Goal: Navigation & Orientation: Find specific page/section

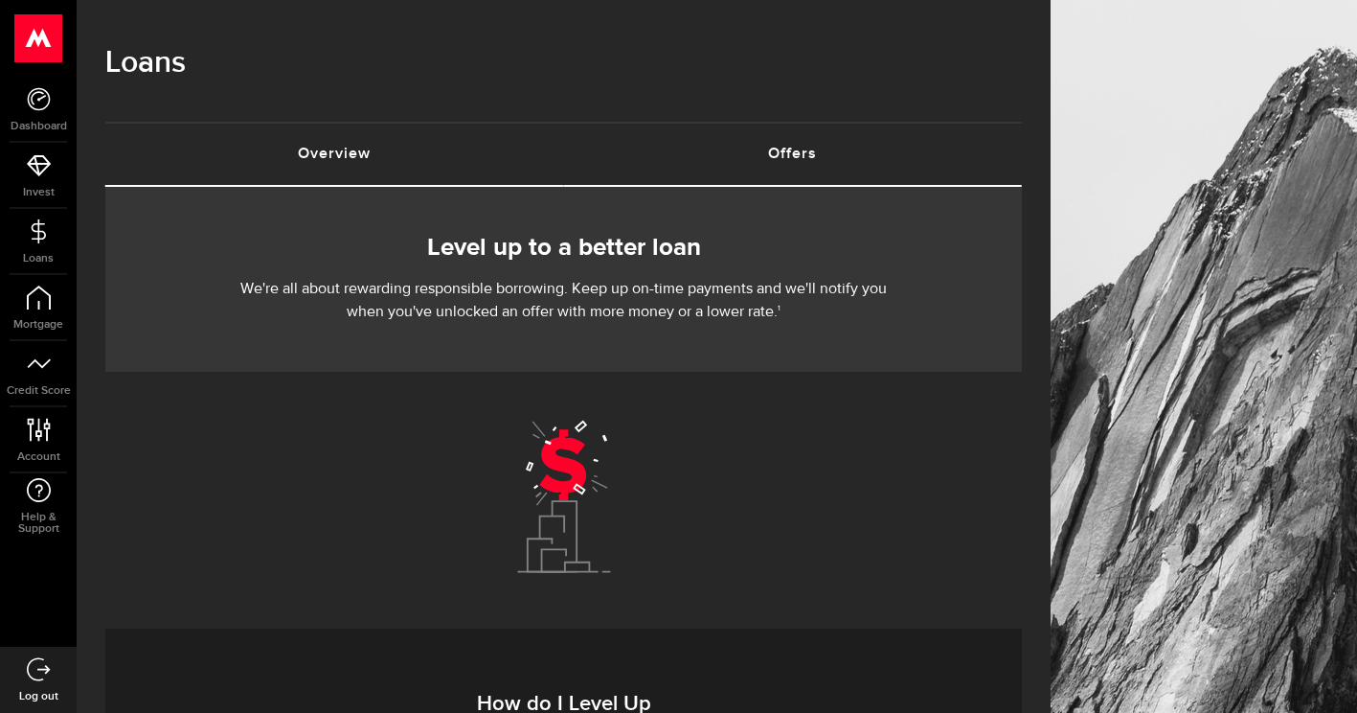
click at [260, 152] on link "Overview (requires attention)" at bounding box center [334, 154] width 459 height 61
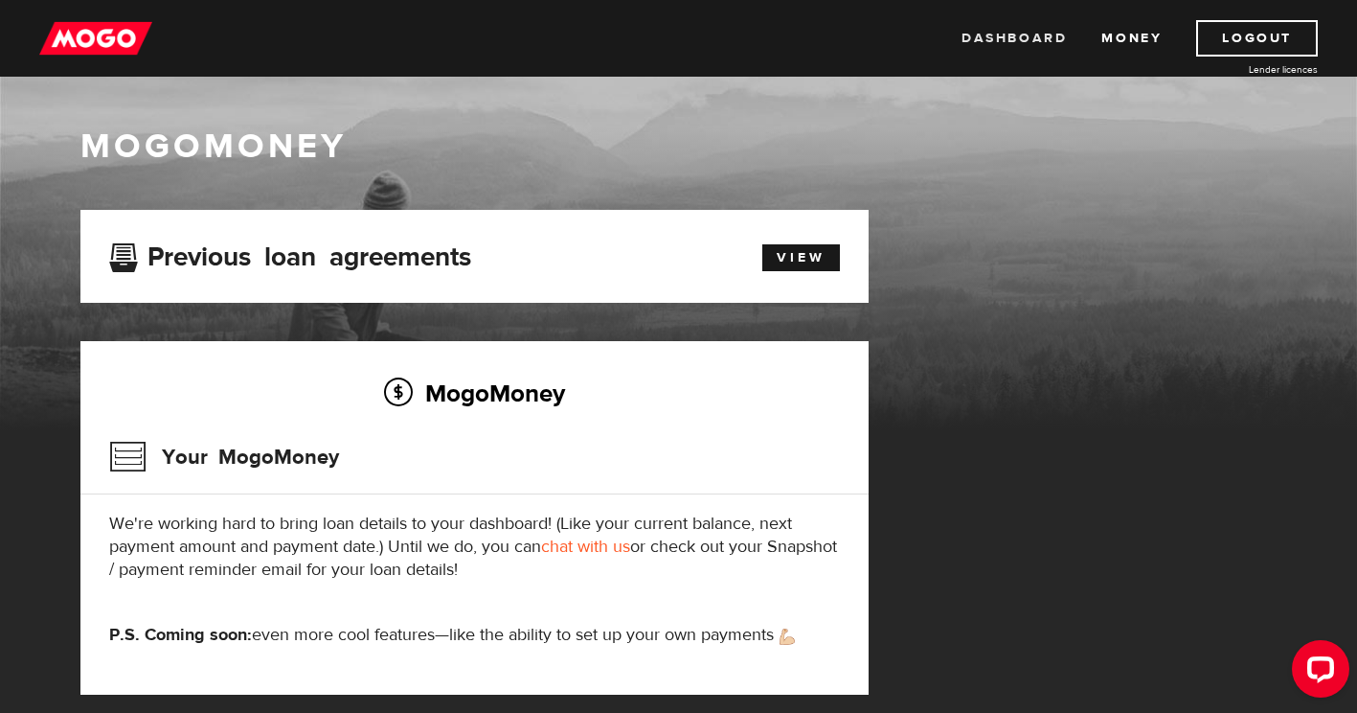
click at [1055, 30] on link "Dashboard" at bounding box center [1014, 38] width 105 height 36
click at [1117, 45] on link "Money" at bounding box center [1131, 38] width 60 height 36
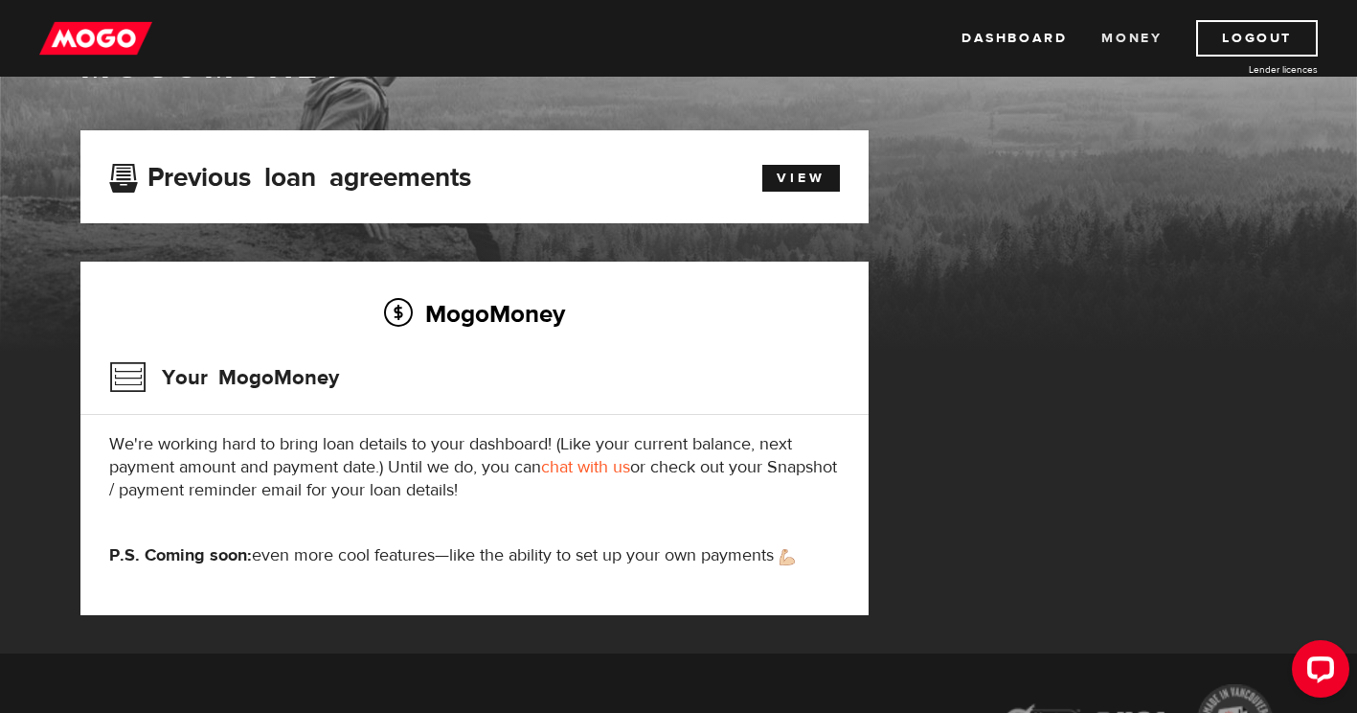
scroll to position [77, 0]
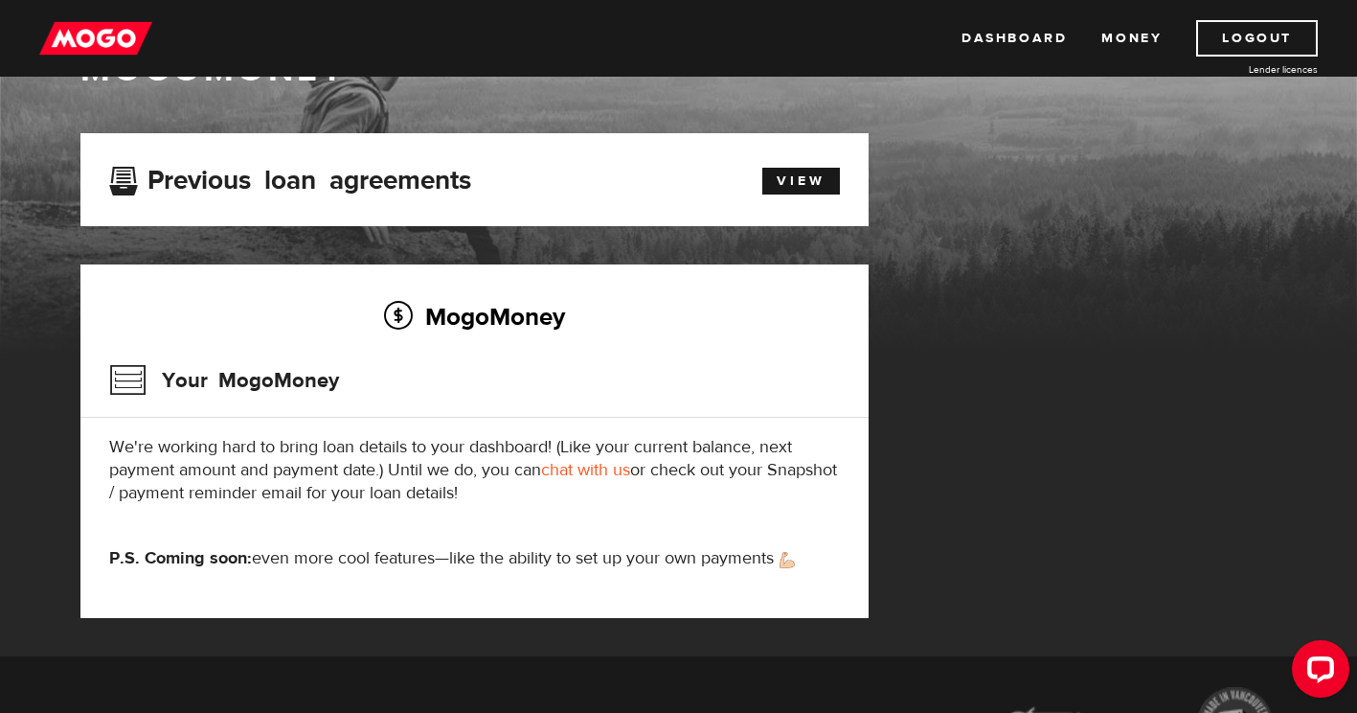
click at [126, 373] on h3 "Your MogoMoney" at bounding box center [224, 380] width 230 height 50
click at [787, 186] on link "View" at bounding box center [801, 181] width 78 height 27
